Goal: Task Accomplishment & Management: Complete application form

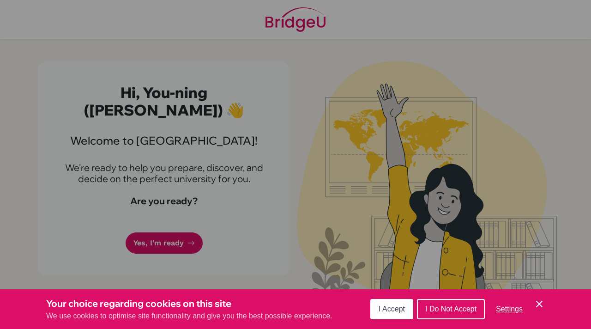
click at [386, 308] on span "I Accept" at bounding box center [392, 309] width 26 height 8
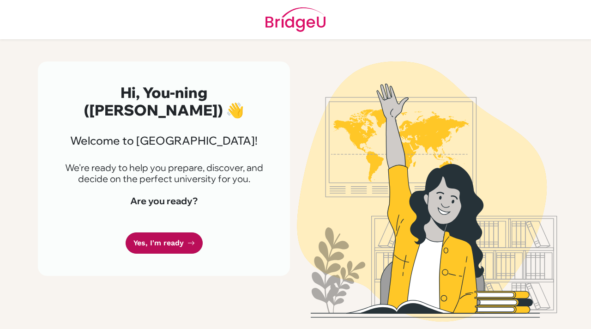
click at [164, 232] on link "Yes, I'm ready" at bounding box center [164, 243] width 77 height 22
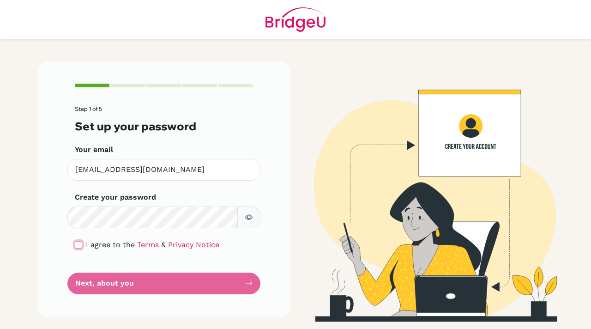
click at [79, 244] on input "checkbox" at bounding box center [78, 244] width 7 height 7
checkbox input "true"
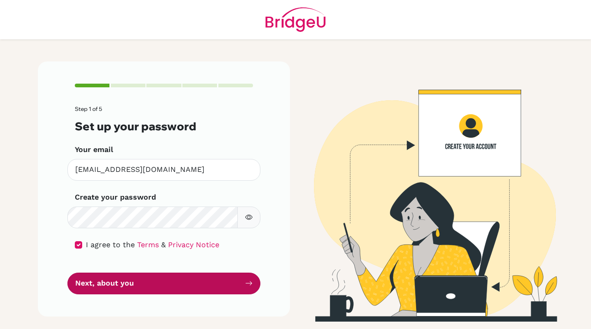
click at [135, 288] on button "Next, about you" at bounding box center [163, 283] width 193 height 22
